Goal: Task Accomplishment & Management: Use online tool/utility

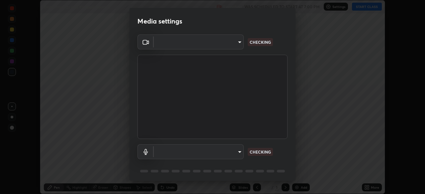
scroll to position [24, 0]
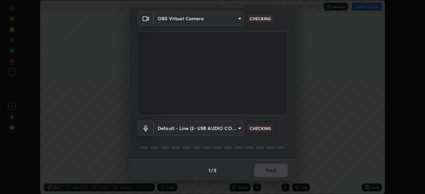
type input "8430282c75c9cf90d073dd2650c69e1562d55ee46f92edd4d0492a031e33ab74"
click at [237, 127] on body "Erase all Biotechnology and it’s applications 2 Recording WAS SCHEDULED TO STAR…" at bounding box center [212, 97] width 425 height 194
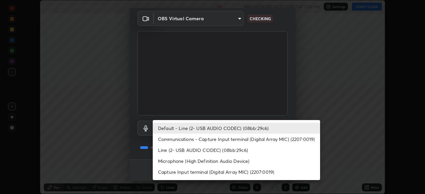
click at [192, 140] on li "Communications - Capture Input terminal (Digital Array MIC) (2207:0019)" at bounding box center [236, 139] width 167 height 11
type input "communications"
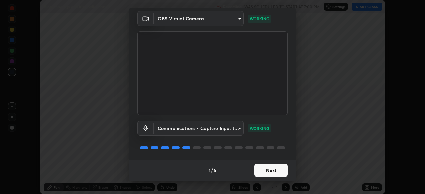
click at [264, 169] on button "Next" at bounding box center [270, 170] width 33 height 13
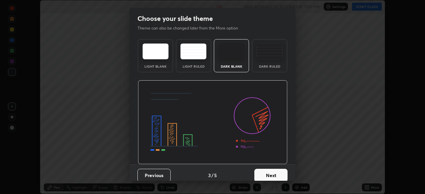
click at [263, 172] on button "Next" at bounding box center [270, 175] width 33 height 13
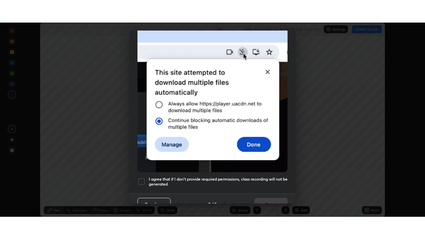
scroll to position [159, 0]
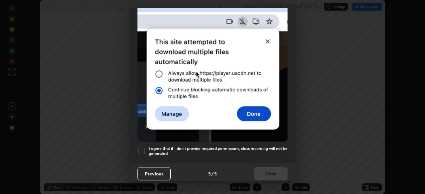
click at [140, 147] on div at bounding box center [141, 151] width 8 height 8
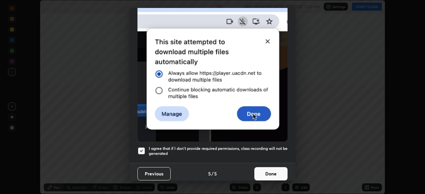
click at [271, 174] on button "Done" at bounding box center [270, 173] width 33 height 13
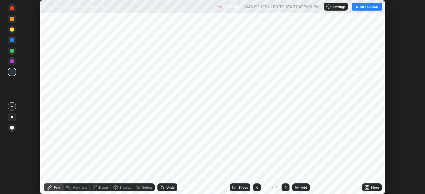
click at [285, 187] on icon at bounding box center [285, 187] width 5 height 5
click at [360, 6] on button "START CLASS" at bounding box center [367, 7] width 30 height 8
click at [368, 189] on icon at bounding box center [368, 189] width 2 height 2
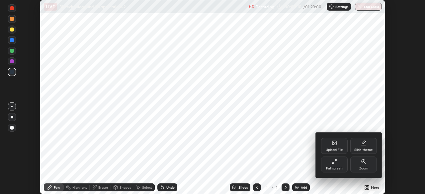
click at [334, 147] on div "Upload File" at bounding box center [334, 146] width 27 height 16
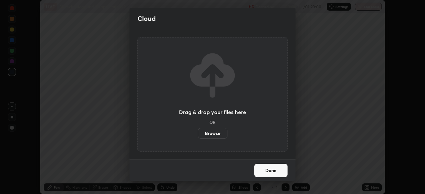
click at [218, 132] on label "Browse" at bounding box center [213, 133] width 30 height 11
click at [198, 132] on input "Browse" at bounding box center [198, 133] width 0 height 11
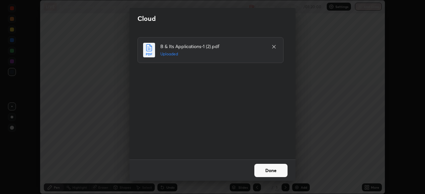
click at [267, 170] on button "Done" at bounding box center [270, 170] width 33 height 13
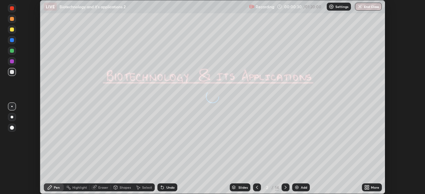
click at [257, 186] on icon at bounding box center [256, 187] width 5 height 5
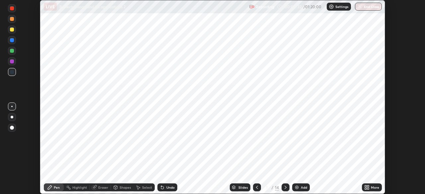
click at [285, 188] on icon at bounding box center [285, 187] width 5 height 5
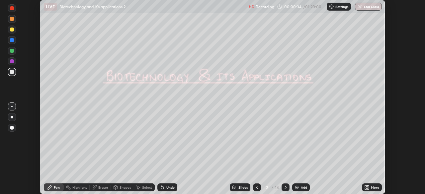
click at [365, 187] on icon at bounding box center [366, 187] width 2 height 2
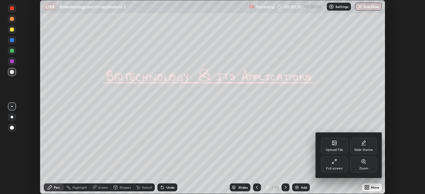
click at [336, 168] on div "Full screen" at bounding box center [334, 168] width 17 height 3
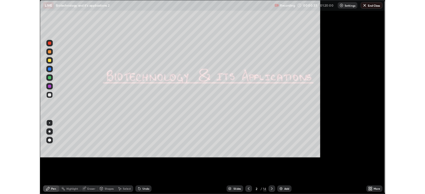
scroll to position [239, 425]
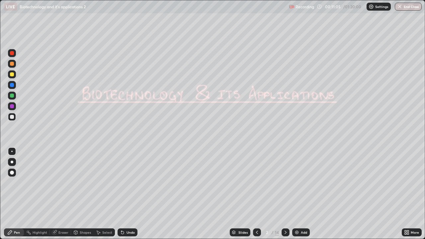
click at [285, 194] on icon at bounding box center [285, 232] width 5 height 5
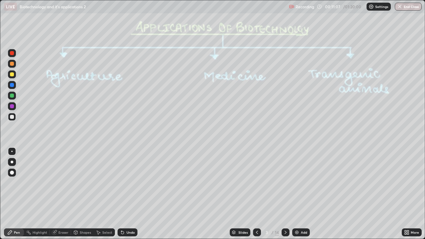
click at [286, 194] on icon at bounding box center [285, 232] width 5 height 5
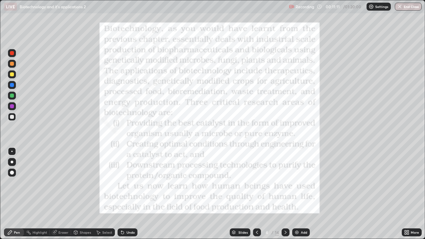
click at [285, 194] on icon at bounding box center [285, 232] width 5 height 5
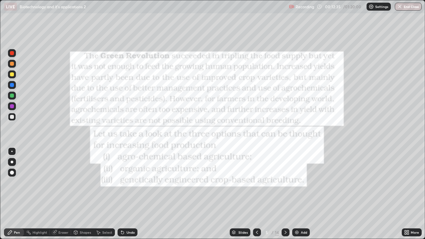
click at [283, 194] on div at bounding box center [286, 232] width 8 height 8
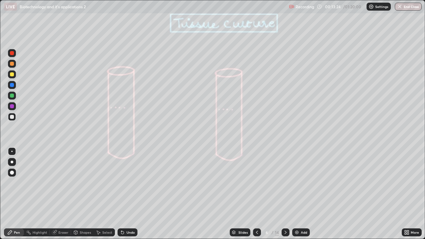
click at [285, 194] on icon at bounding box center [285, 232] width 5 height 5
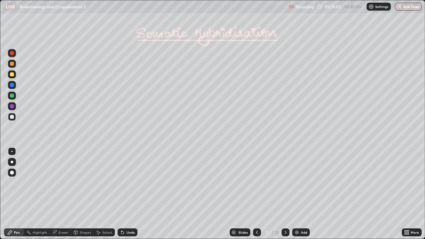
click at [285, 194] on icon at bounding box center [286, 232] width 2 height 3
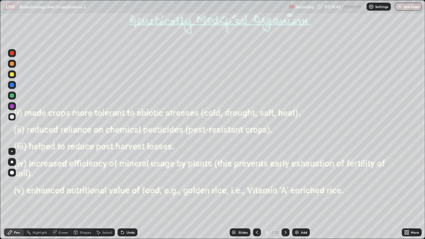
click at [12, 75] on div at bounding box center [12, 74] width 4 height 4
click at [12, 162] on div at bounding box center [12, 162] width 3 height 3
click at [123, 194] on icon at bounding box center [122, 232] width 5 height 5
click at [12, 96] on div at bounding box center [12, 96] width 4 height 4
click at [11, 163] on div at bounding box center [12, 162] width 3 height 3
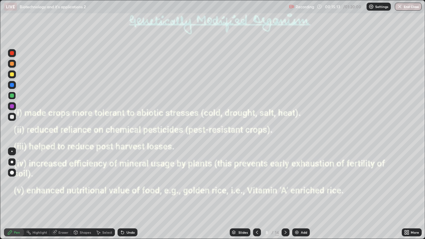
click at [126, 194] on div "Undo" at bounding box center [130, 232] width 8 height 3
click at [128, 194] on div "Undo" at bounding box center [130, 232] width 8 height 3
click at [127, 194] on div "Undo" at bounding box center [130, 232] width 8 height 3
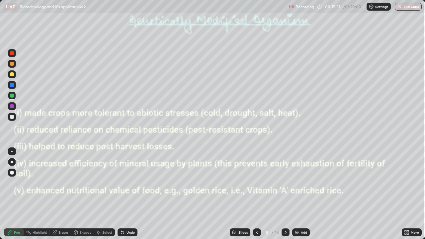
click at [11, 76] on div at bounding box center [12, 74] width 4 height 4
click at [11, 99] on div at bounding box center [12, 96] width 8 height 8
click at [13, 107] on div at bounding box center [12, 106] width 4 height 4
click at [13, 75] on div at bounding box center [12, 74] width 4 height 4
click at [11, 106] on div at bounding box center [12, 106] width 4 height 4
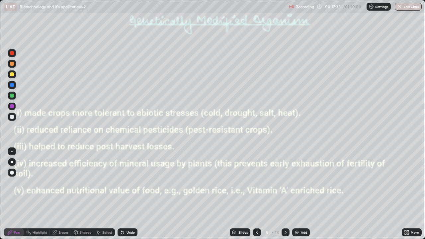
click at [9, 117] on div at bounding box center [12, 117] width 8 height 8
click at [11, 63] on div at bounding box center [12, 64] width 4 height 4
click at [13, 116] on div at bounding box center [12, 117] width 4 height 4
click at [12, 64] on div at bounding box center [12, 64] width 4 height 4
click at [125, 194] on div "Undo" at bounding box center [128, 232] width 20 height 8
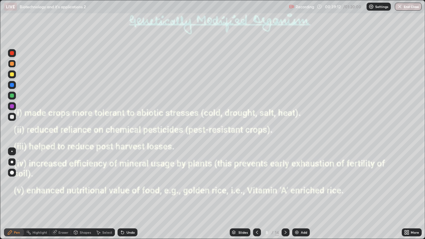
click at [285, 194] on icon at bounding box center [285, 232] width 5 height 5
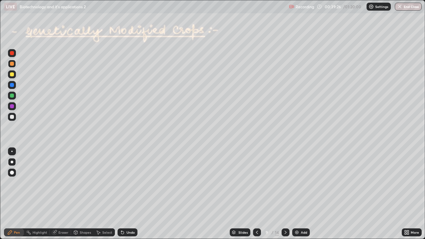
click at [256, 194] on icon at bounding box center [256, 232] width 5 height 5
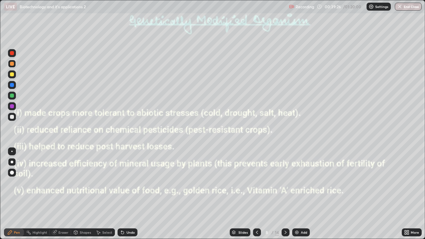
click at [297, 194] on img at bounding box center [296, 232] width 5 height 5
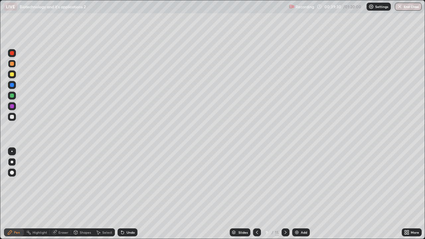
click at [14, 119] on div at bounding box center [12, 117] width 8 height 8
click at [12, 107] on div at bounding box center [12, 106] width 4 height 4
click at [11, 119] on div at bounding box center [12, 117] width 8 height 8
click at [284, 194] on icon at bounding box center [285, 232] width 5 height 5
click at [285, 194] on icon at bounding box center [285, 232] width 5 height 5
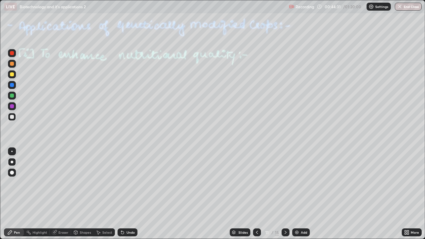
click at [13, 117] on div at bounding box center [12, 117] width 4 height 4
click at [11, 154] on div at bounding box center [12, 151] width 8 height 8
click at [12, 97] on div at bounding box center [12, 96] width 4 height 4
click at [12, 117] on div at bounding box center [12, 117] width 4 height 4
click at [10, 143] on div "Erase all" at bounding box center [12, 119] width 16 height 212
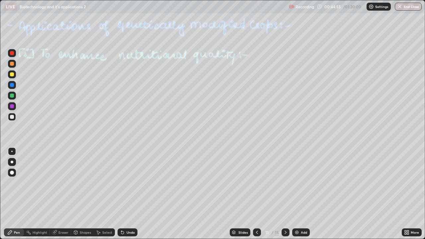
click at [12, 151] on div at bounding box center [11, 151] width 1 height 1
click at [40, 194] on div "Highlight" at bounding box center [37, 232] width 26 height 8
click at [62, 194] on div "Eraser" at bounding box center [63, 232] width 10 height 3
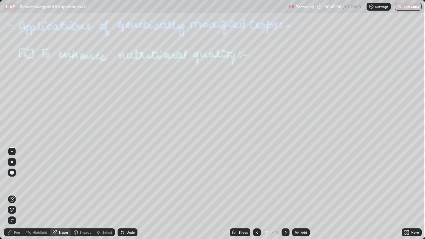
click at [82, 194] on div "Shapes" at bounding box center [85, 232] width 11 height 3
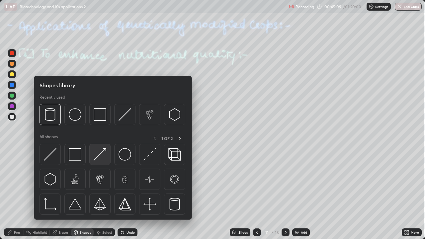
click at [101, 155] on img at bounding box center [100, 154] width 13 height 13
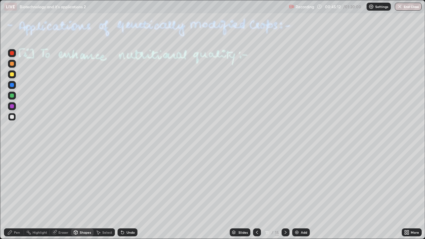
click at [18, 194] on div "Pen" at bounding box center [17, 232] width 6 height 3
click at [80, 194] on div "Shapes" at bounding box center [85, 232] width 11 height 3
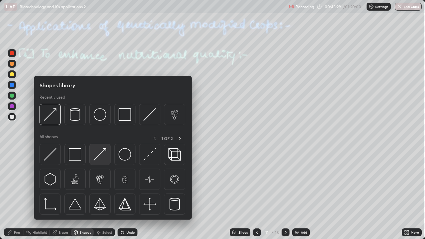
click at [99, 157] on img at bounding box center [100, 154] width 13 height 13
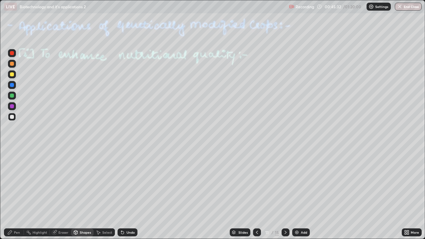
click at [15, 194] on div "Pen" at bounding box center [17, 232] width 6 height 3
click at [12, 96] on div at bounding box center [12, 96] width 4 height 4
click at [13, 117] on div at bounding box center [12, 117] width 4 height 4
click at [13, 97] on div at bounding box center [12, 96] width 4 height 4
click at [285, 194] on icon at bounding box center [285, 232] width 5 height 5
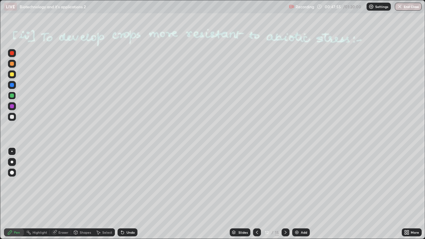
click at [11, 116] on div at bounding box center [12, 117] width 4 height 4
click at [121, 194] on icon at bounding box center [122, 232] width 3 height 3
click at [12, 162] on div at bounding box center [12, 162] width 3 height 3
click at [120, 194] on icon at bounding box center [122, 232] width 5 height 5
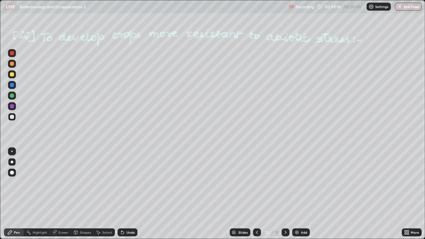
click at [121, 194] on icon at bounding box center [122, 232] width 3 height 3
click at [118, 194] on div "Undo" at bounding box center [128, 232] width 20 height 8
click at [120, 194] on icon at bounding box center [122, 232] width 5 height 5
click at [12, 108] on div at bounding box center [12, 106] width 4 height 4
click at [13, 95] on div at bounding box center [12, 96] width 4 height 4
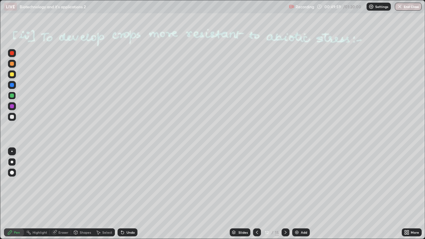
click at [14, 152] on div at bounding box center [12, 151] width 8 height 8
click at [12, 119] on div at bounding box center [12, 117] width 4 height 4
click at [12, 162] on div at bounding box center [12, 162] width 3 height 3
click at [126, 194] on div "Undo" at bounding box center [128, 232] width 20 height 8
click at [10, 99] on div at bounding box center [12, 96] width 8 height 8
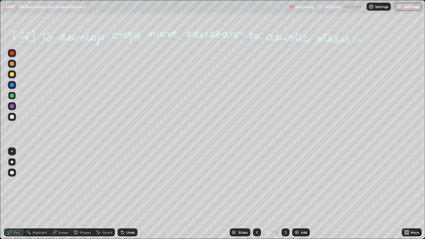
click at [12, 77] on div at bounding box center [12, 74] width 8 height 8
click at [285, 194] on icon at bounding box center [285, 232] width 5 height 5
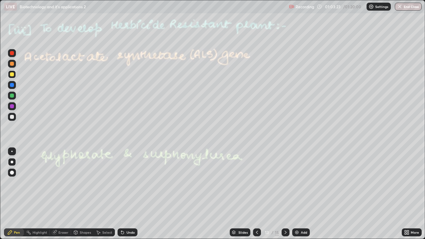
click at [12, 118] on div at bounding box center [12, 117] width 4 height 4
click at [13, 106] on div at bounding box center [12, 106] width 4 height 4
click at [282, 194] on div at bounding box center [286, 232] width 8 height 8
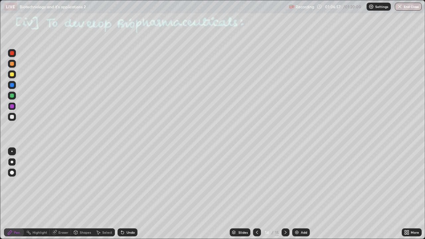
click at [12, 75] on div at bounding box center [12, 74] width 4 height 4
click at [12, 86] on div at bounding box center [12, 85] width 4 height 4
click at [11, 152] on div at bounding box center [12, 151] width 8 height 8
click at [11, 109] on div at bounding box center [12, 106] width 8 height 8
click at [13, 75] on div at bounding box center [12, 74] width 4 height 4
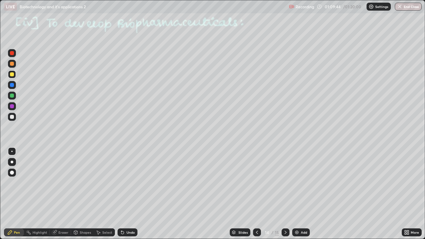
click at [12, 162] on div at bounding box center [12, 162] width 3 height 3
click at [11, 105] on div at bounding box center [12, 106] width 4 height 4
click at [12, 75] on div at bounding box center [12, 74] width 4 height 4
click at [124, 194] on div "Undo" at bounding box center [128, 232] width 20 height 8
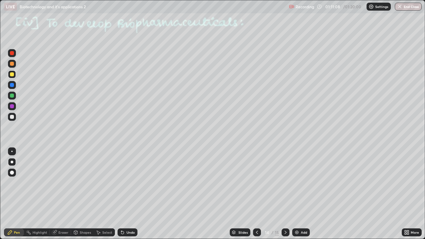
click at [124, 194] on div "Undo" at bounding box center [128, 232] width 20 height 8
click at [399, 4] on img "button" at bounding box center [399, 6] width 5 height 5
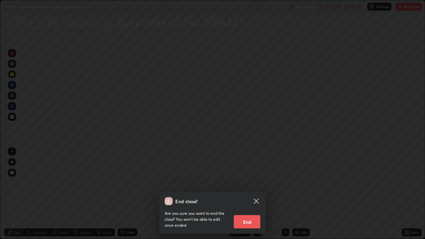
click at [254, 194] on button "End" at bounding box center [247, 221] width 27 height 13
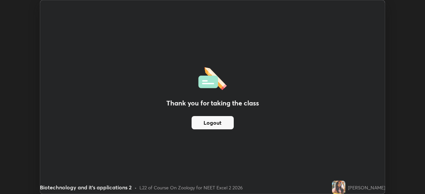
scroll to position [33004, 32773]
